Goal: Task Accomplishment & Management: Use online tool/utility

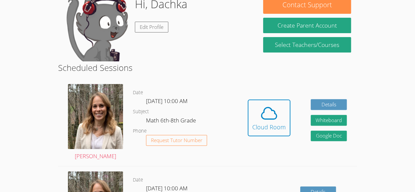
scroll to position [68, 0]
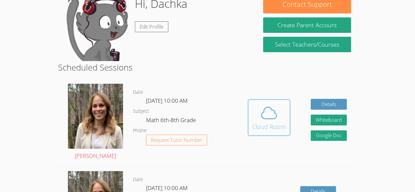
click at [260, 109] on icon at bounding box center [269, 113] width 18 height 18
click at [261, 114] on icon at bounding box center [268, 112] width 15 height 11
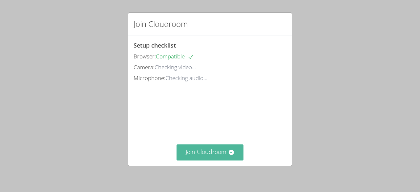
click at [215, 159] on button "Join Cloudroom" at bounding box center [209, 152] width 67 height 16
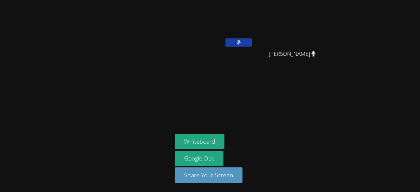
click at [127, 80] on div at bounding box center [86, 96] width 167 height 187
click at [240, 43] on icon at bounding box center [238, 43] width 4 height 6
click at [240, 43] on icon at bounding box center [238, 43] width 7 height 6
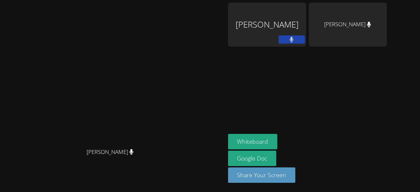
click at [305, 35] on button at bounding box center [291, 39] width 26 height 8
click at [306, 16] on div "Dachka Nelson" at bounding box center [267, 25] width 78 height 44
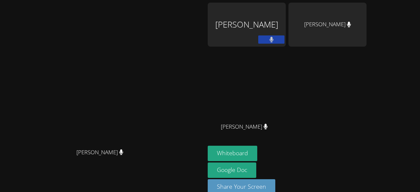
click at [273, 40] on icon at bounding box center [271, 40] width 4 height 6
click at [275, 40] on icon at bounding box center [271, 40] width 7 height 6
click at [286, 21] on div "[PERSON_NAME]" at bounding box center [247, 25] width 78 height 44
click at [286, 22] on div "[PERSON_NAME]" at bounding box center [247, 25] width 78 height 44
click at [286, 27] on div "[PERSON_NAME]" at bounding box center [247, 25] width 78 height 44
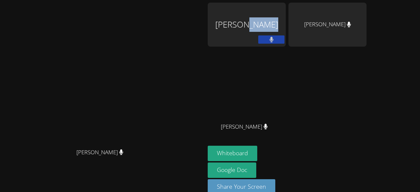
click at [286, 27] on div "[PERSON_NAME]" at bounding box center [247, 25] width 78 height 44
click at [286, 29] on div "[PERSON_NAME]" at bounding box center [247, 25] width 78 height 44
click at [356, 54] on div at bounding box center [327, 60] width 78 height 26
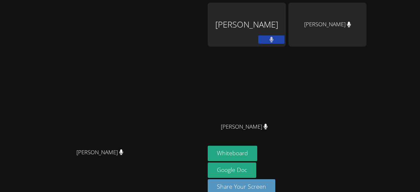
click at [284, 36] on button at bounding box center [271, 39] width 26 height 8
click at [286, 22] on div "[PERSON_NAME]" at bounding box center [247, 25] width 78 height 44
click at [284, 42] on button at bounding box center [271, 39] width 26 height 8
click at [286, 34] on div "[PERSON_NAME]" at bounding box center [247, 25] width 78 height 44
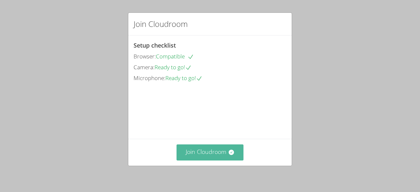
click at [209, 153] on button "Join Cloudroom" at bounding box center [209, 152] width 67 height 16
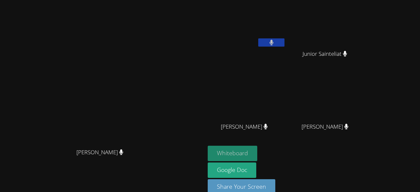
click at [257, 152] on button "Whiteboard" at bounding box center [233, 153] width 50 height 15
click at [257, 157] on button "Whiteboard" at bounding box center [233, 153] width 50 height 15
click at [273, 43] on icon at bounding box center [271, 43] width 4 height 6
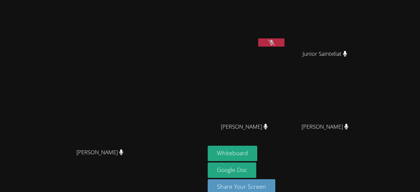
click at [275, 43] on icon at bounding box center [271, 43] width 7 height 6
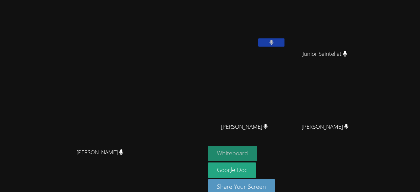
click at [257, 154] on button "Whiteboard" at bounding box center [233, 153] width 50 height 15
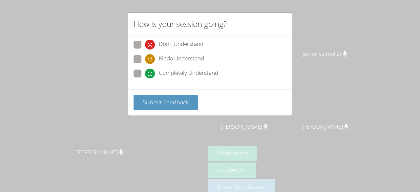
click at [145, 64] on span at bounding box center [145, 64] width 0 height 0
click at [145, 56] on input "Kinda Understand" at bounding box center [148, 58] width 6 height 6
radio input "true"
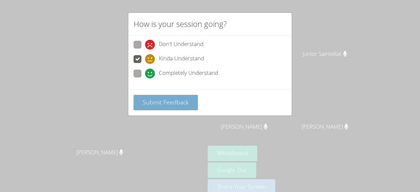
click at [156, 95] on button "Submit Feedback" at bounding box center [165, 102] width 64 height 15
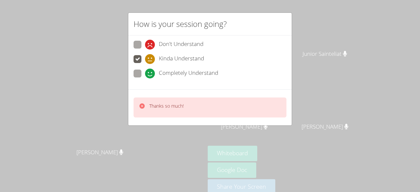
click at [138, 106] on div "Thanks so much!" at bounding box center [209, 107] width 153 height 20
click at [150, 107] on p "Thanks so much!" at bounding box center [166, 106] width 34 height 7
click at [148, 100] on div "Thanks so much!" at bounding box center [209, 107] width 153 height 20
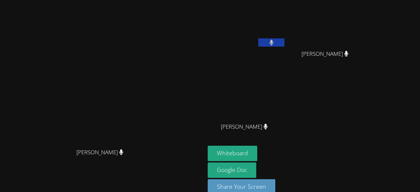
click at [152, 137] on video at bounding box center [102, 88] width 98 height 112
click at [284, 39] on button at bounding box center [271, 42] width 26 height 8
click at [284, 42] on button at bounding box center [271, 42] width 26 height 8
click at [275, 44] on icon at bounding box center [271, 43] width 7 height 6
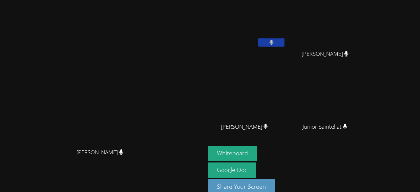
click at [109, 87] on video at bounding box center [102, 88] width 98 height 112
click at [129, 91] on video at bounding box center [102, 88] width 98 height 112
